Goal: Transaction & Acquisition: Purchase product/service

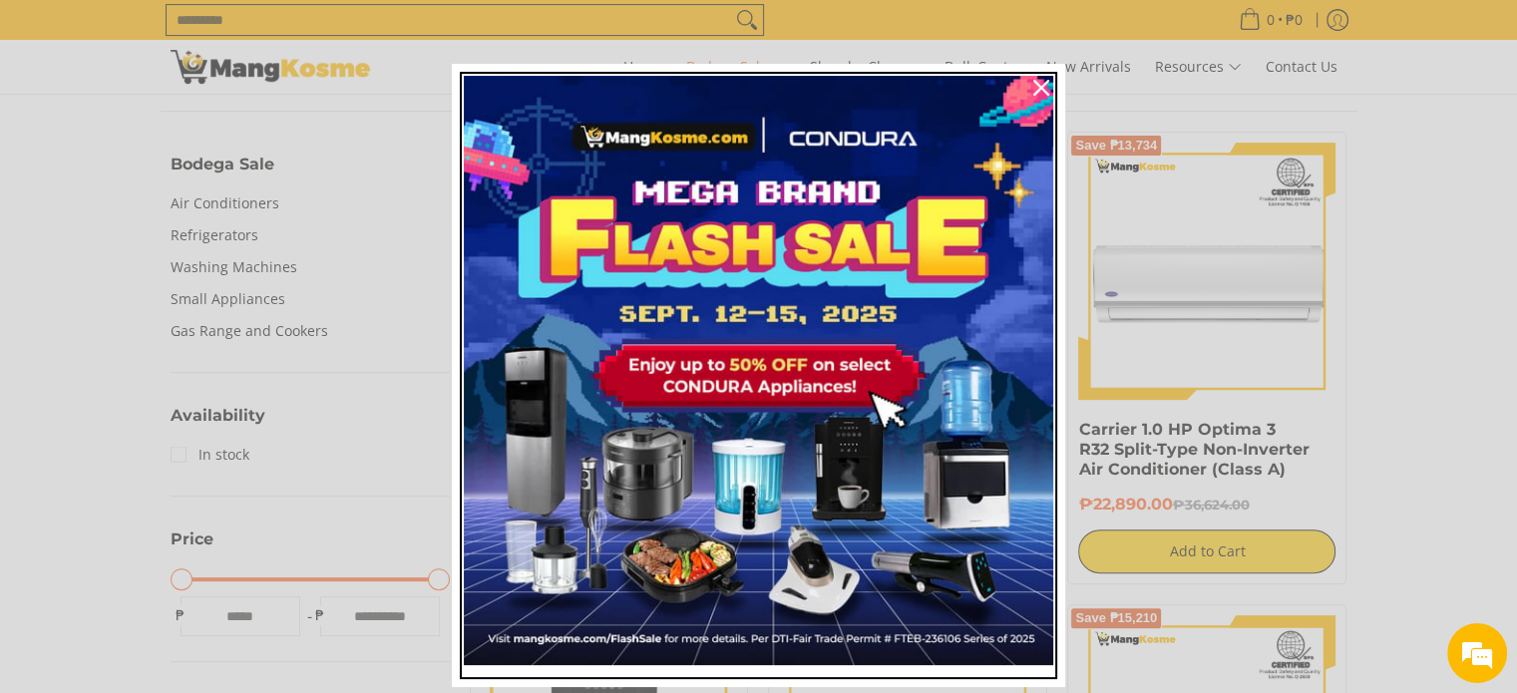
click at [852, 306] on img "Marketing offer form" at bounding box center [758, 370] width 589 height 589
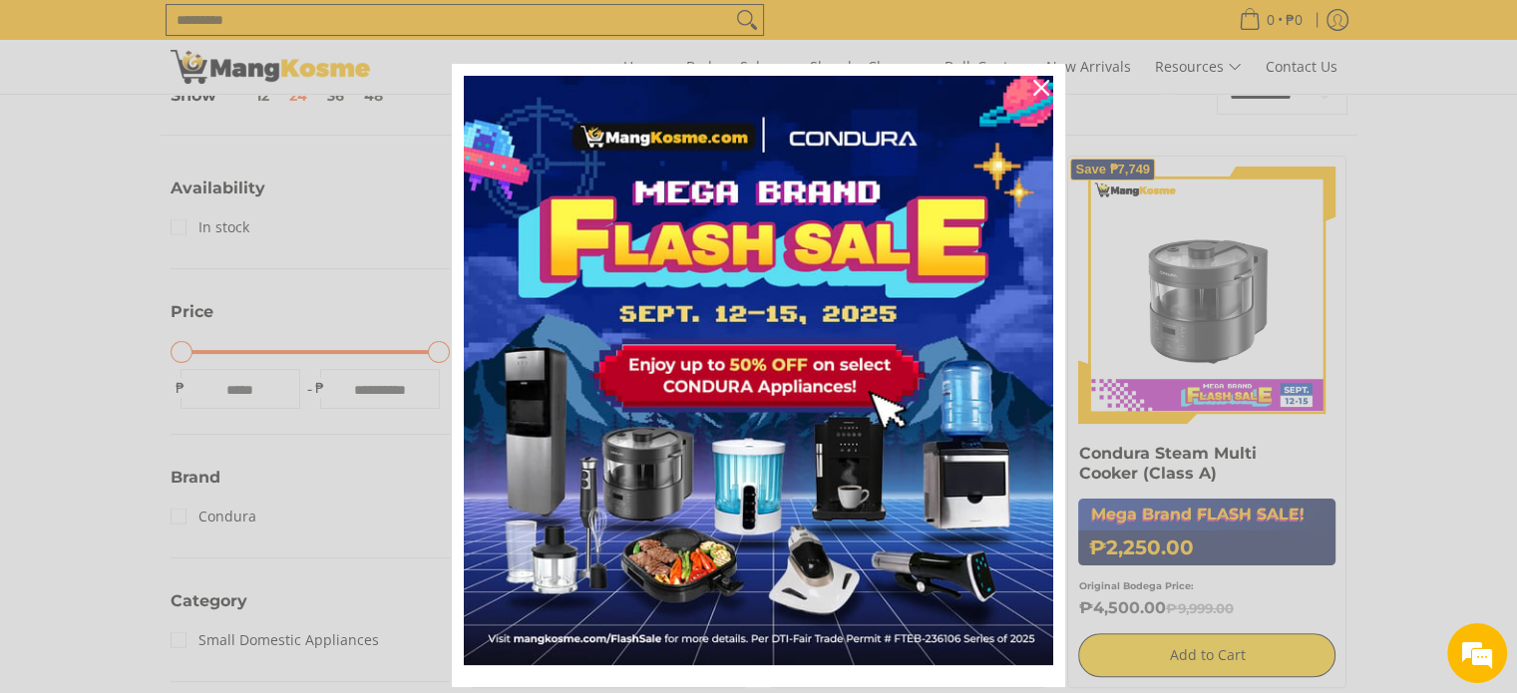
scroll to position [396, 0]
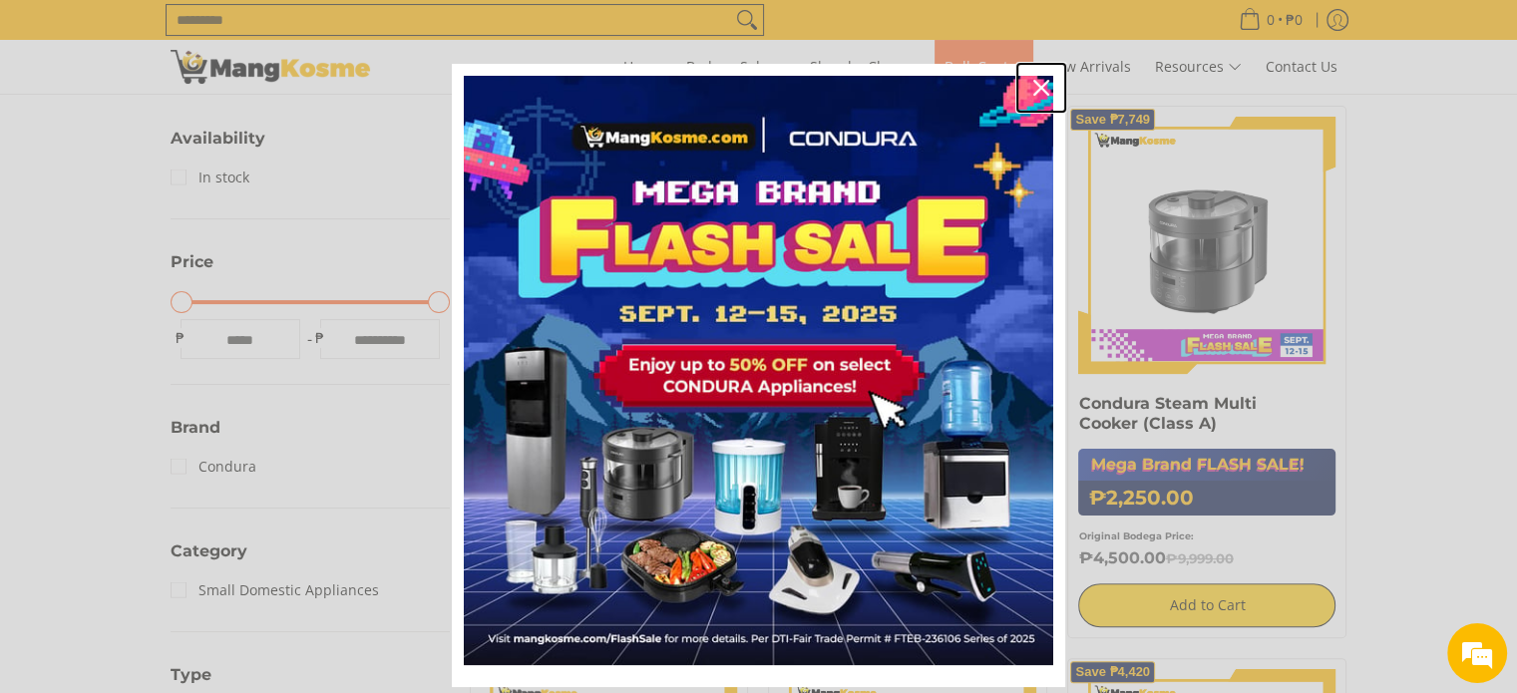
click at [1035, 86] on icon "close icon" at bounding box center [1041, 88] width 16 height 16
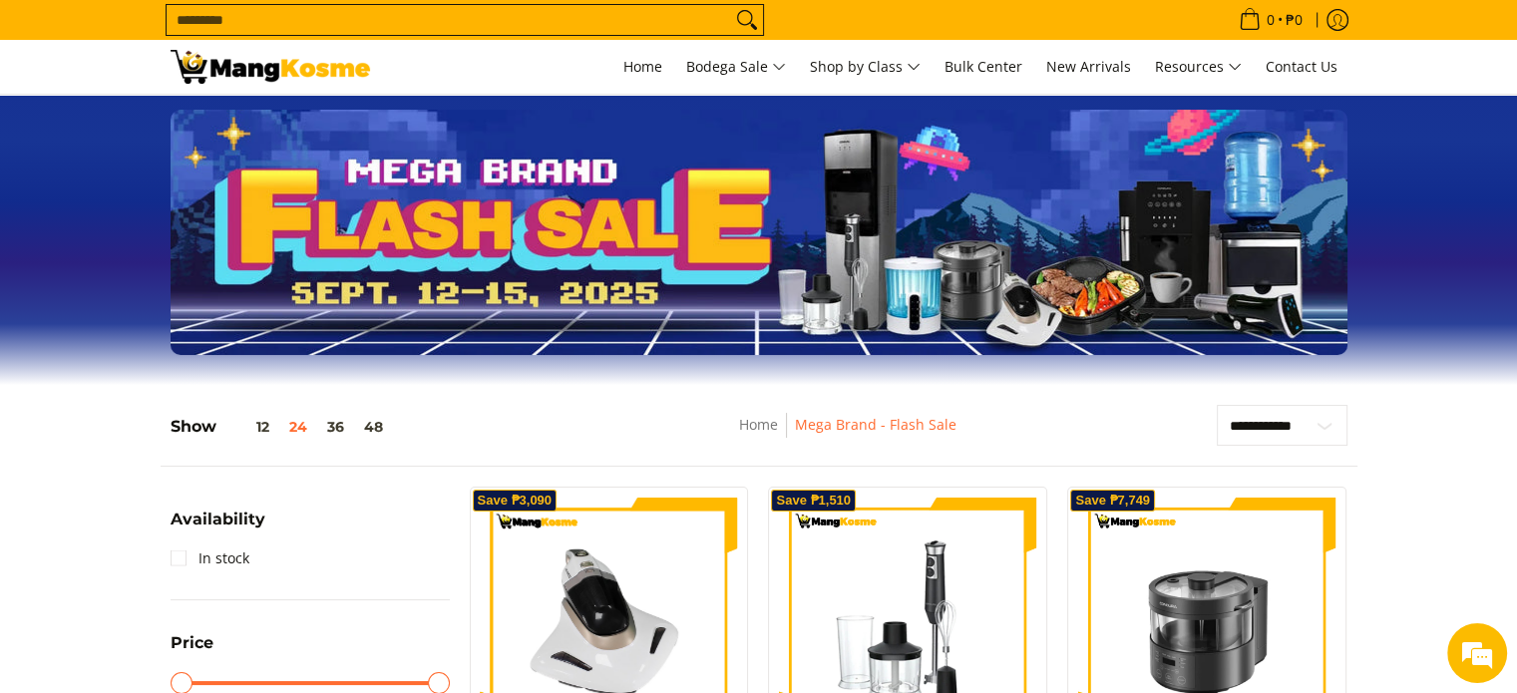
scroll to position [0, 0]
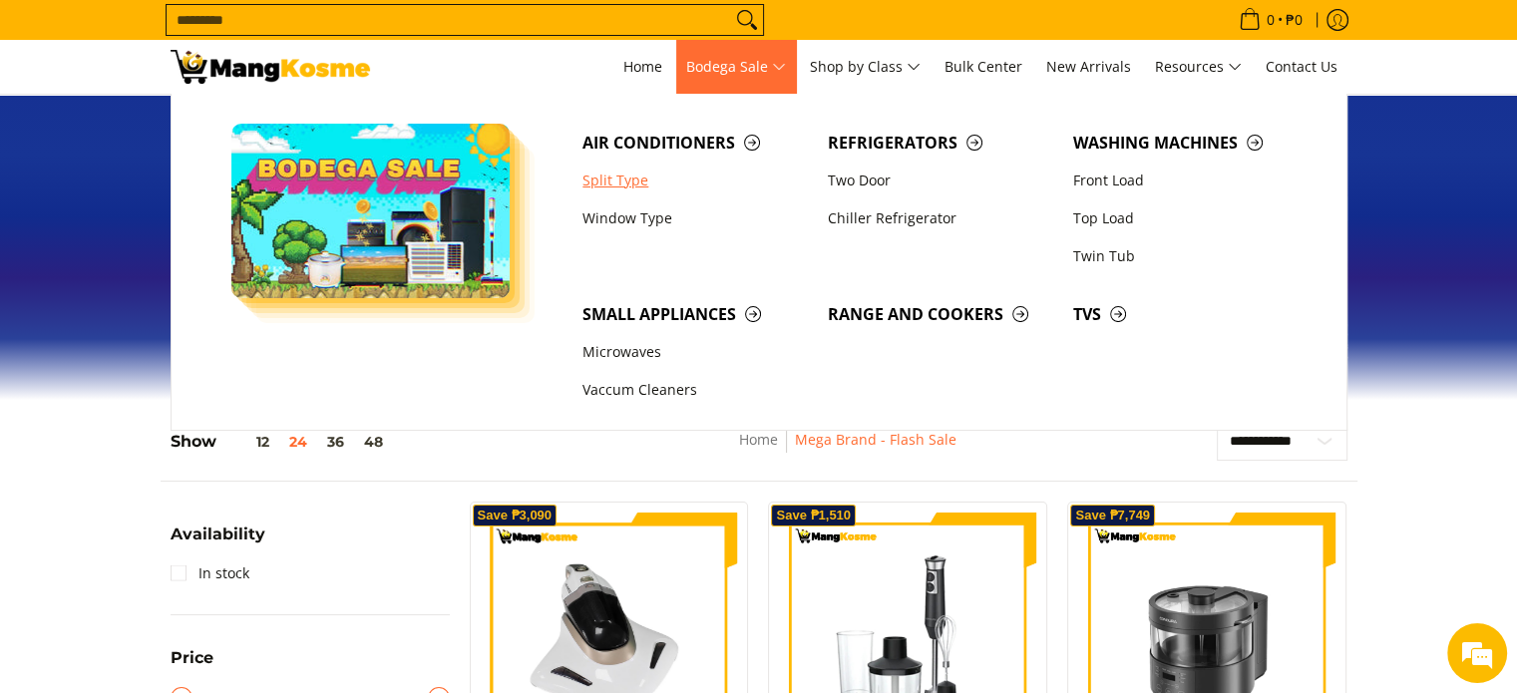
click at [628, 182] on link "Split Type" at bounding box center [694, 181] width 245 height 38
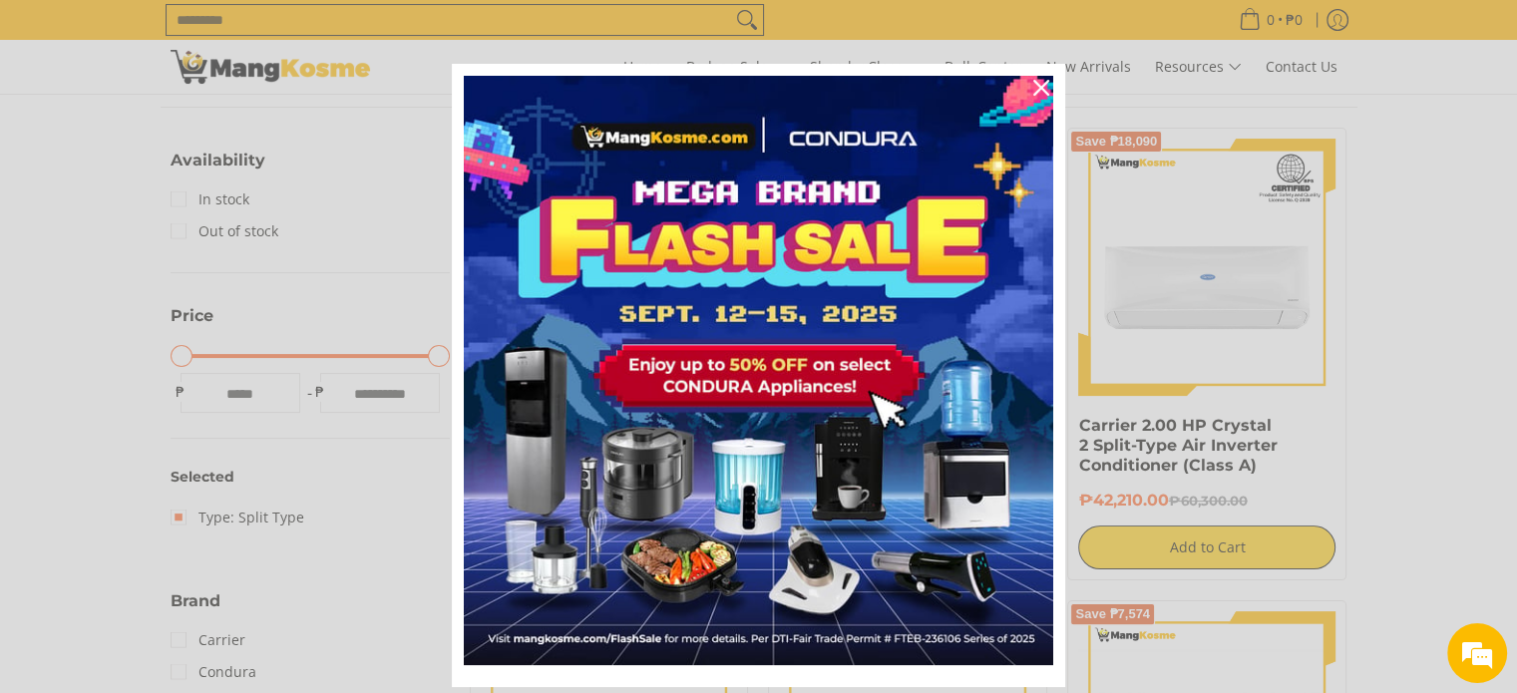
scroll to position [342, 0]
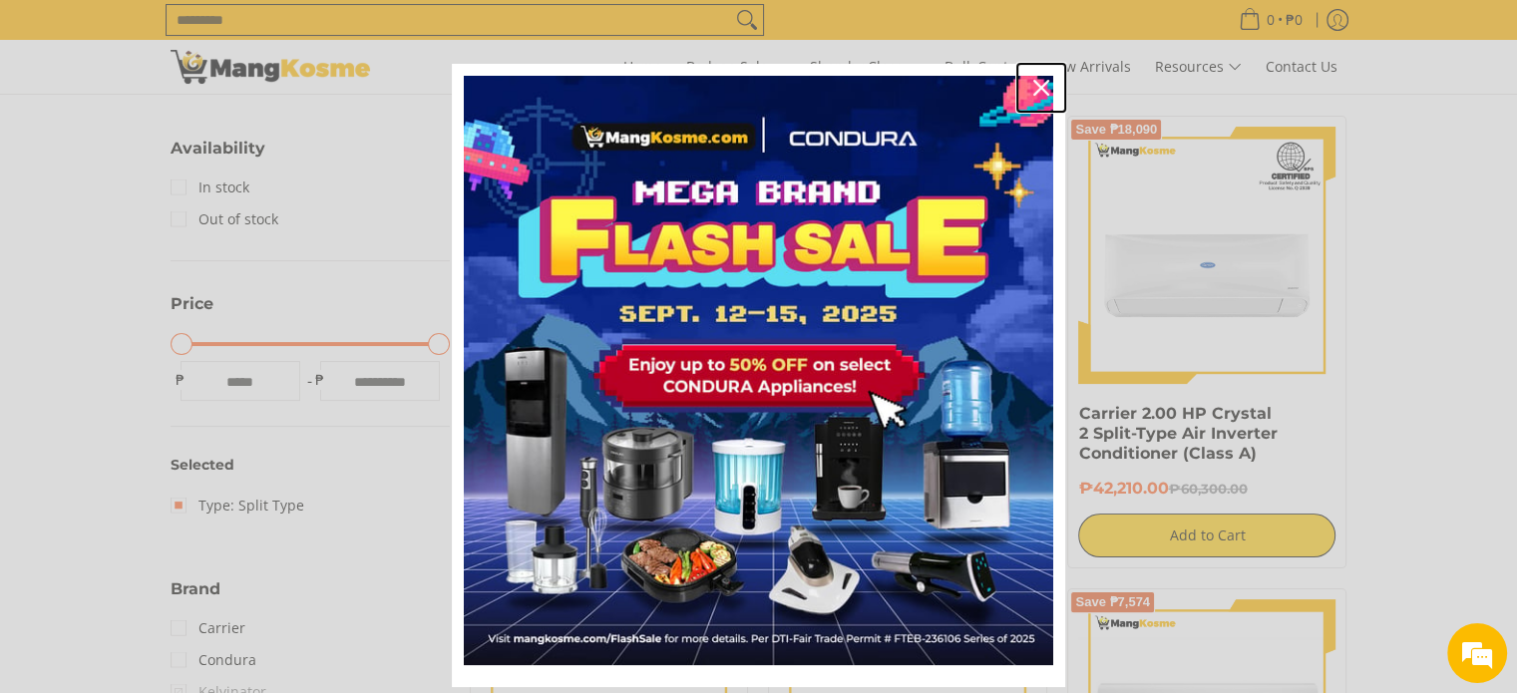
click at [1033, 85] on icon "close icon" at bounding box center [1041, 88] width 16 height 16
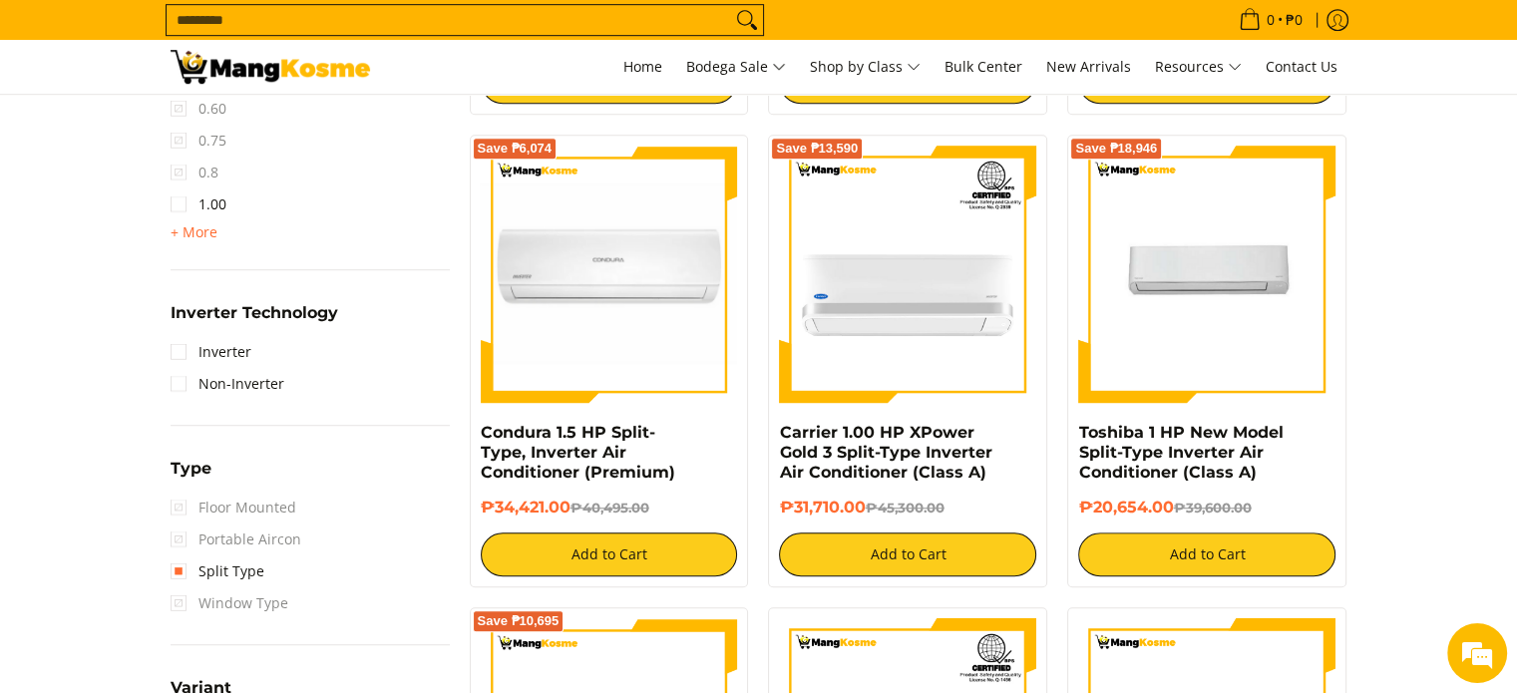
scroll to position [0, 0]
